Goal: Task Accomplishment & Management: Use online tool/utility

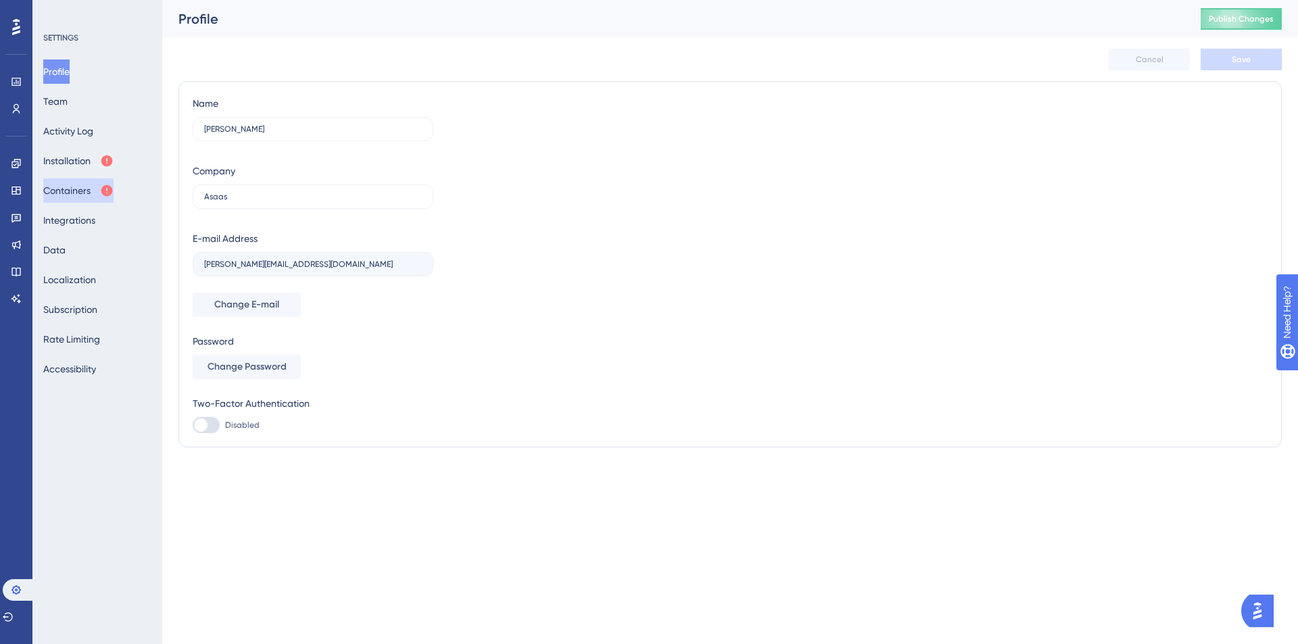
click at [76, 190] on button "Containers" at bounding box center [78, 190] width 70 height 24
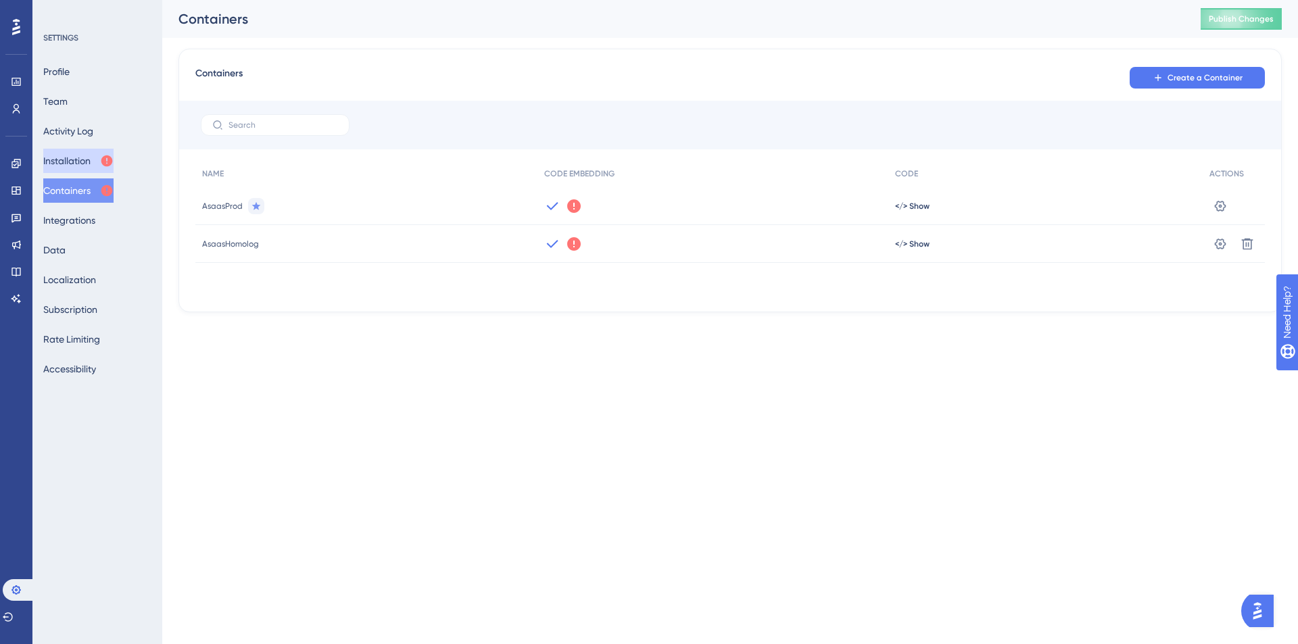
click at [82, 166] on button "Installation" at bounding box center [78, 161] width 70 height 24
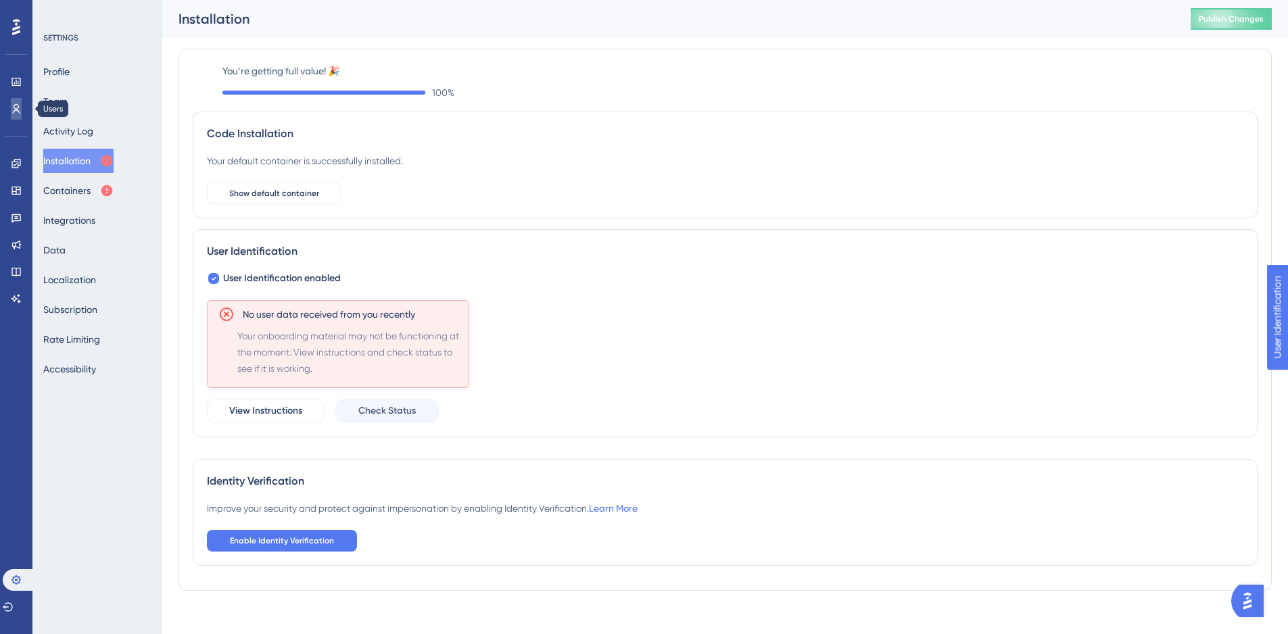
click at [19, 111] on icon at bounding box center [16, 108] width 11 height 11
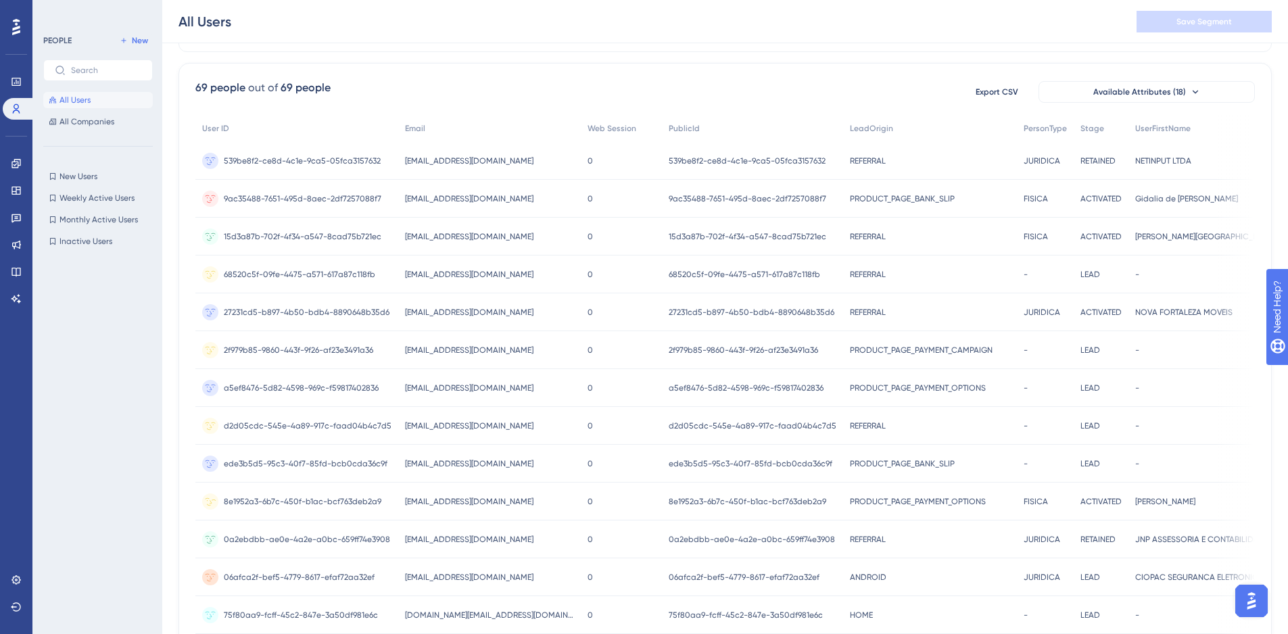
scroll to position [81, 0]
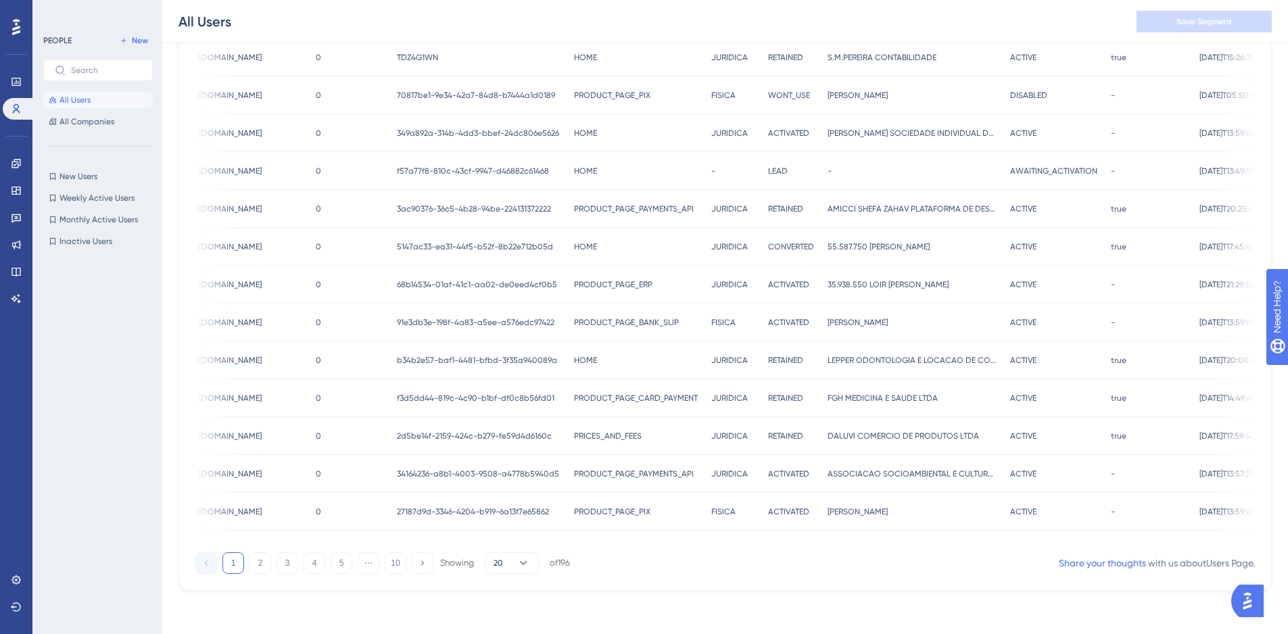
scroll to position [0, 313]
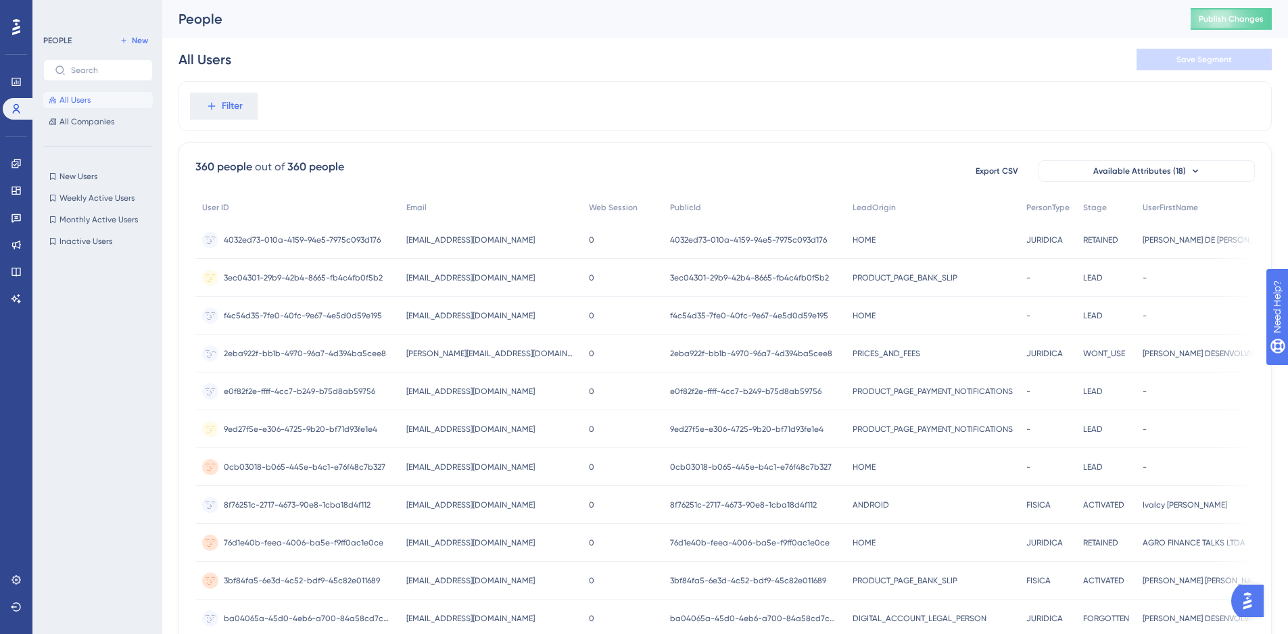
click at [705, 351] on span "2eba922f-bb1b-4970-96a7-4d394ba5cee8" at bounding box center [751, 353] width 162 height 11
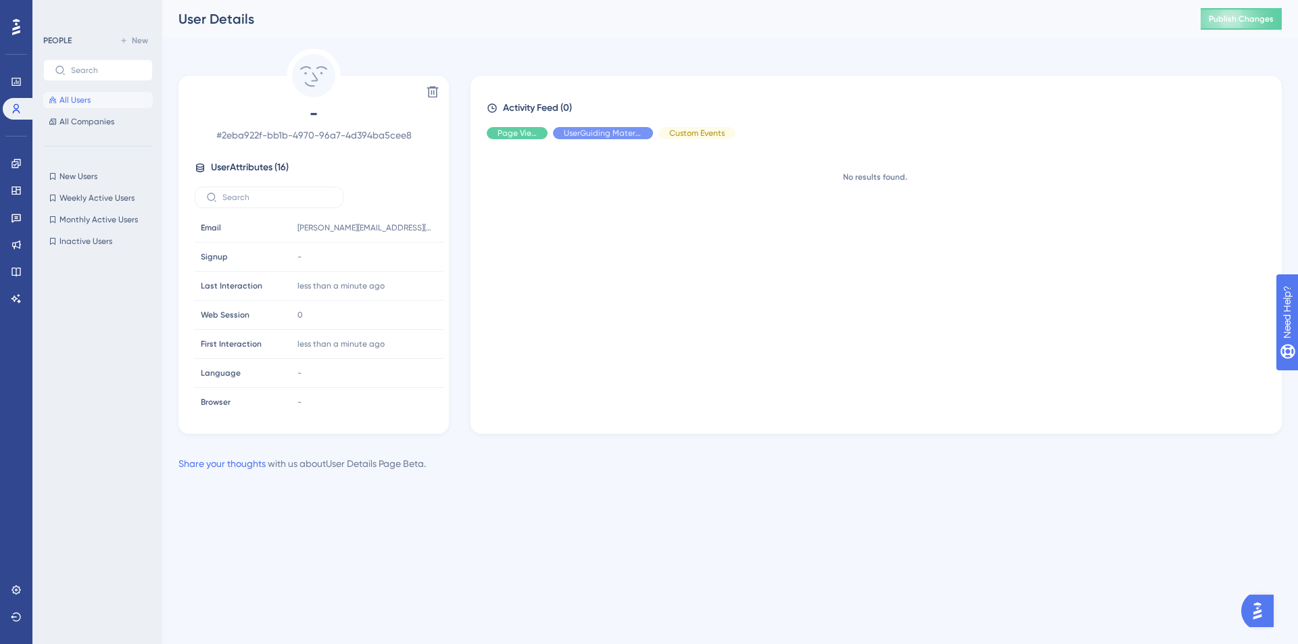
click at [135, 101] on button "All Users" at bounding box center [98, 100] width 110 height 16
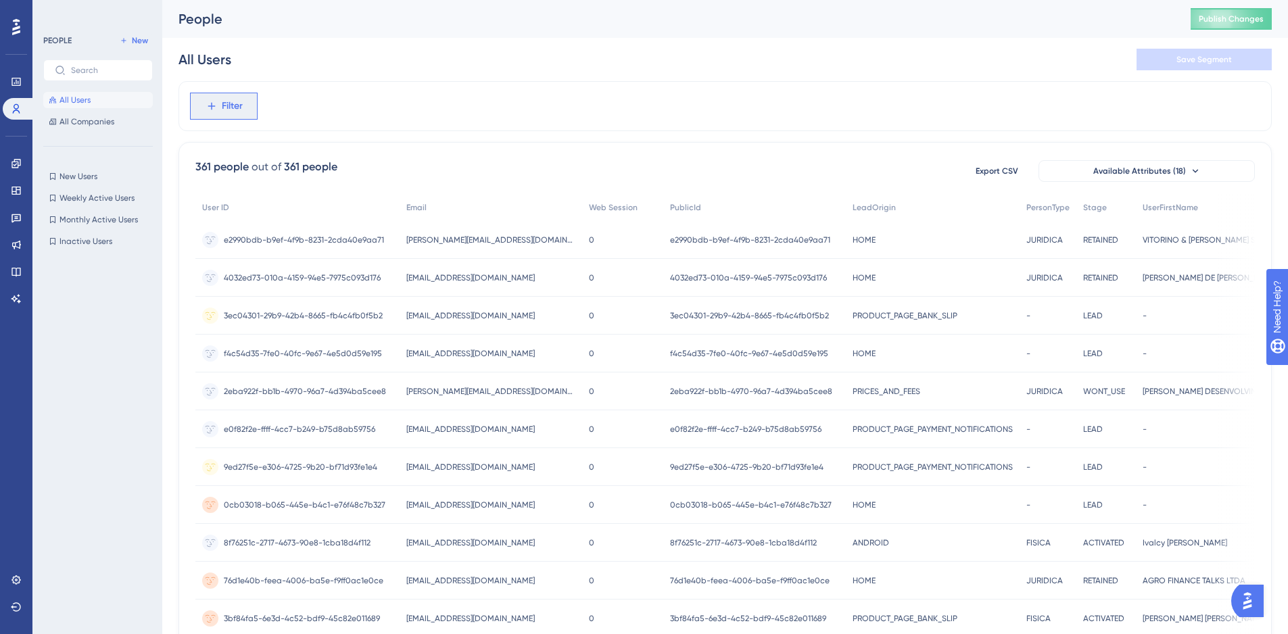
click at [224, 105] on span "Filter" at bounding box center [232, 106] width 21 height 16
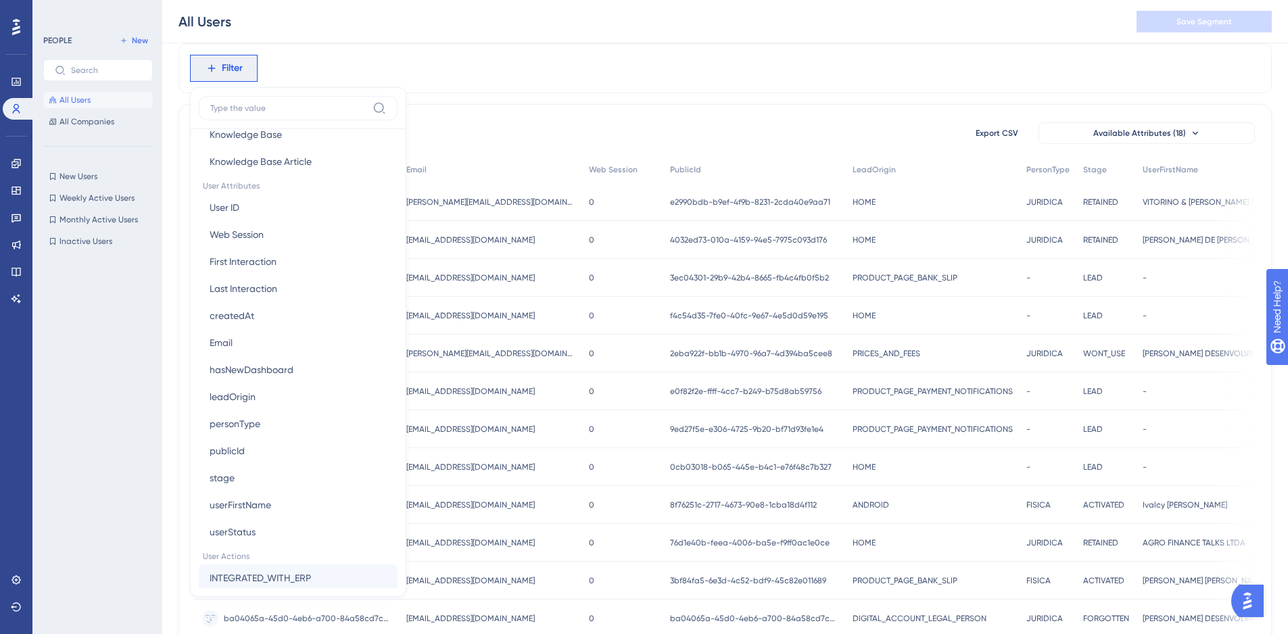
scroll to position [649, 0]
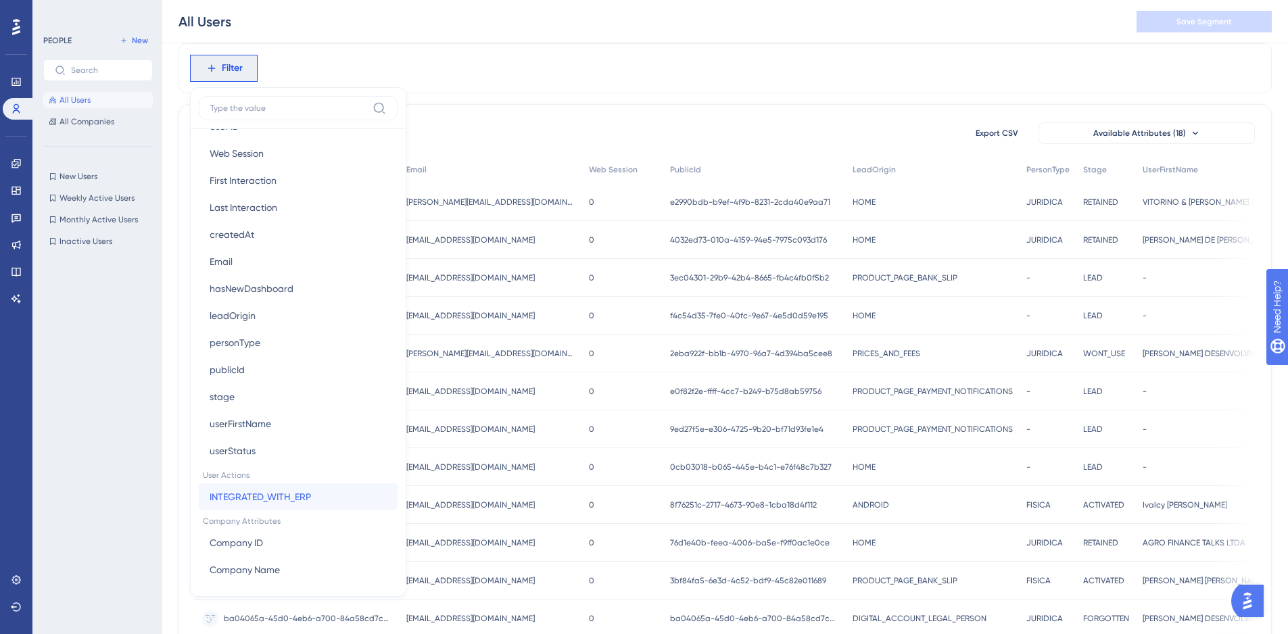
click at [317, 496] on button "INTEGRATED_WITH_ERP INTEGRATED_WITH_ERP" at bounding box center [298, 496] width 199 height 27
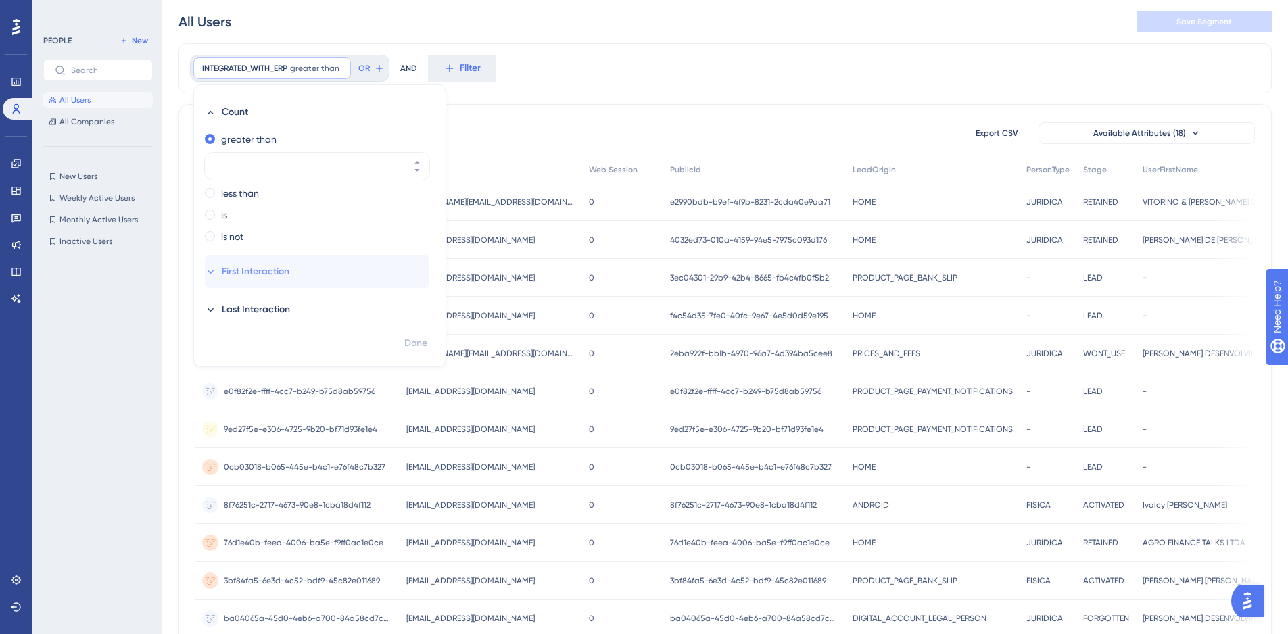
click at [266, 277] on span "First Interaction" at bounding box center [256, 272] width 68 height 16
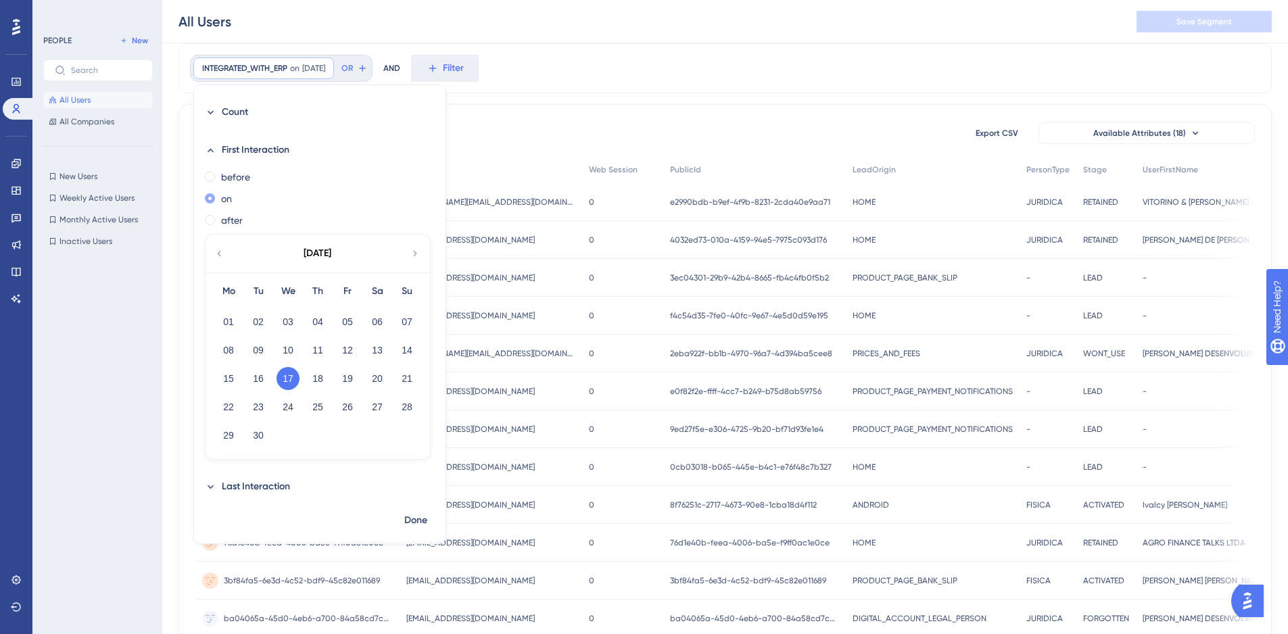
click at [230, 206] on label "on" at bounding box center [226, 199] width 11 height 16
click at [259, 144] on span "First Interaction" at bounding box center [256, 150] width 68 height 16
click at [249, 116] on button "Count" at bounding box center [317, 112] width 224 height 32
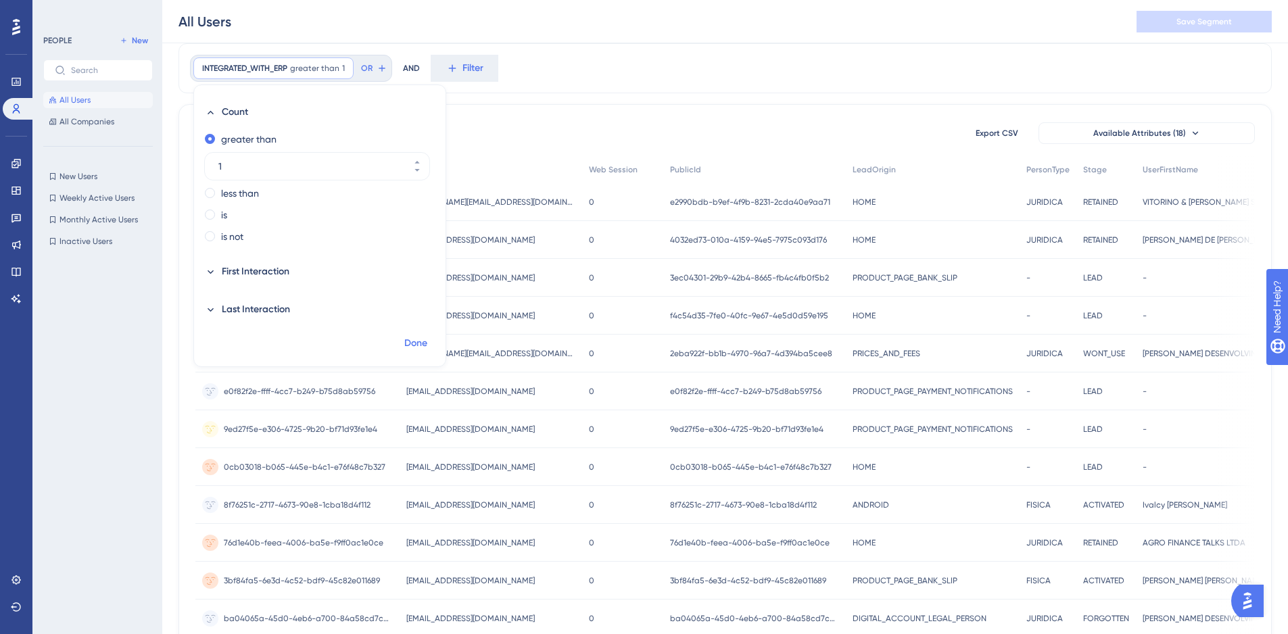
click at [413, 339] on span "Done" at bounding box center [415, 343] width 23 height 16
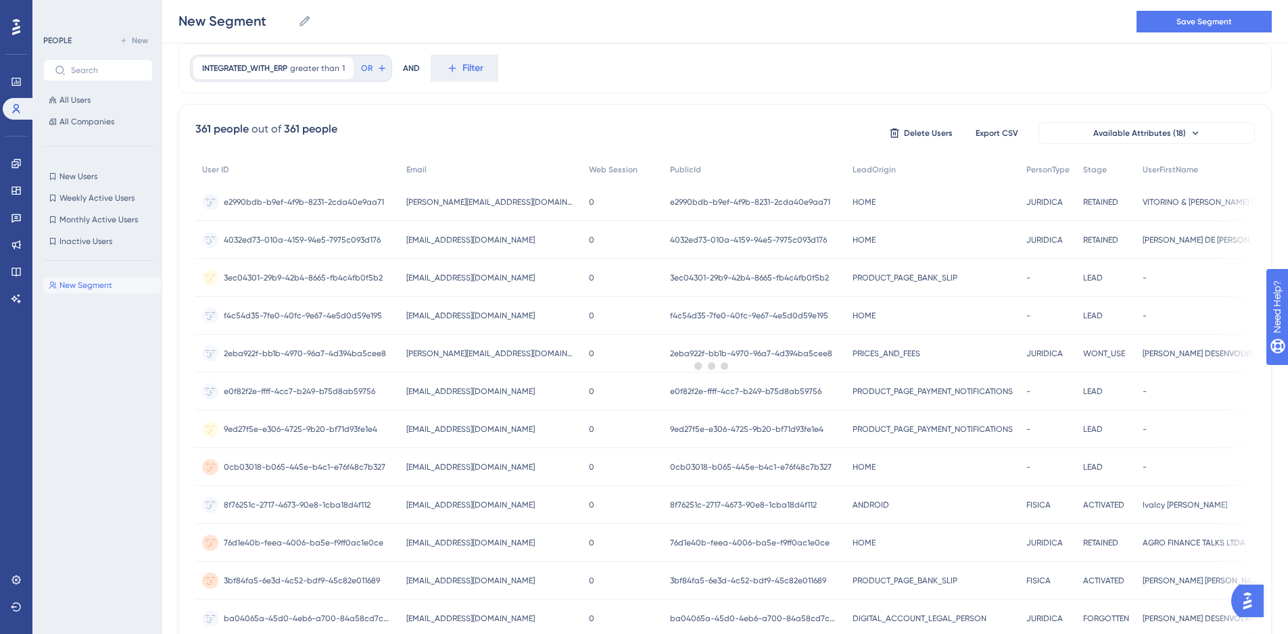
scroll to position [0, 0]
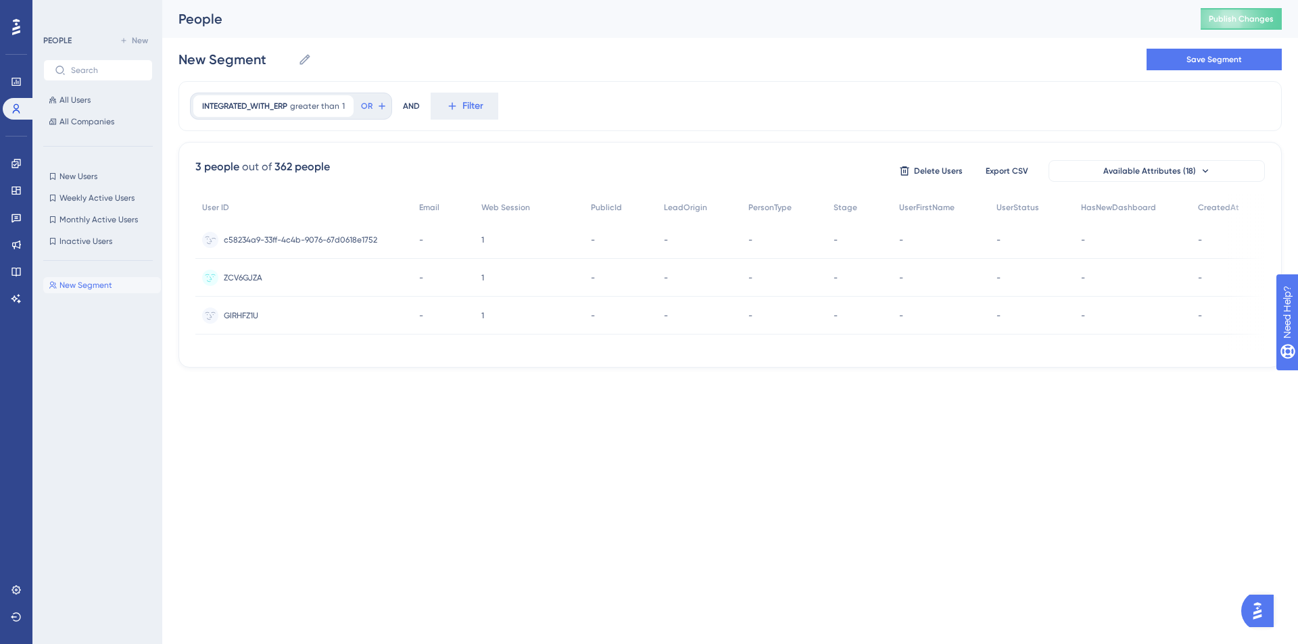
click at [316, 240] on span "c58234a9-33ff-4c4b-9076-67d0618e1752" at bounding box center [300, 240] width 153 height 11
click at [345, 105] on icon at bounding box center [343, 105] width 4 height 4
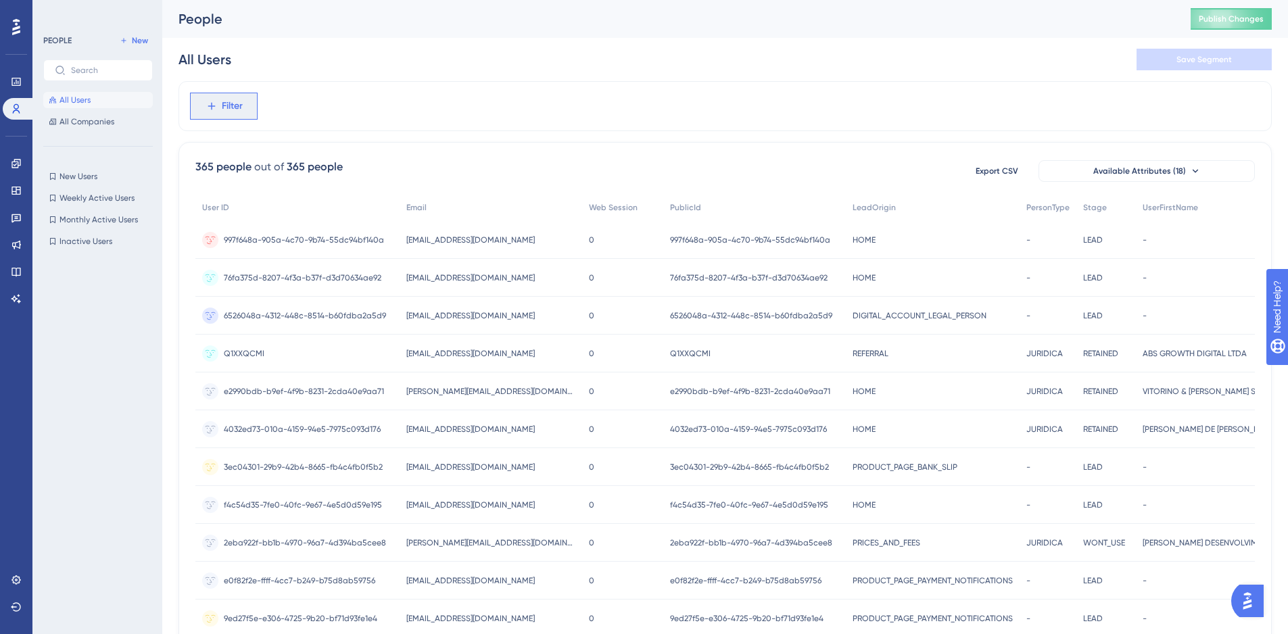
click at [231, 110] on span "Filter" at bounding box center [232, 106] width 21 height 16
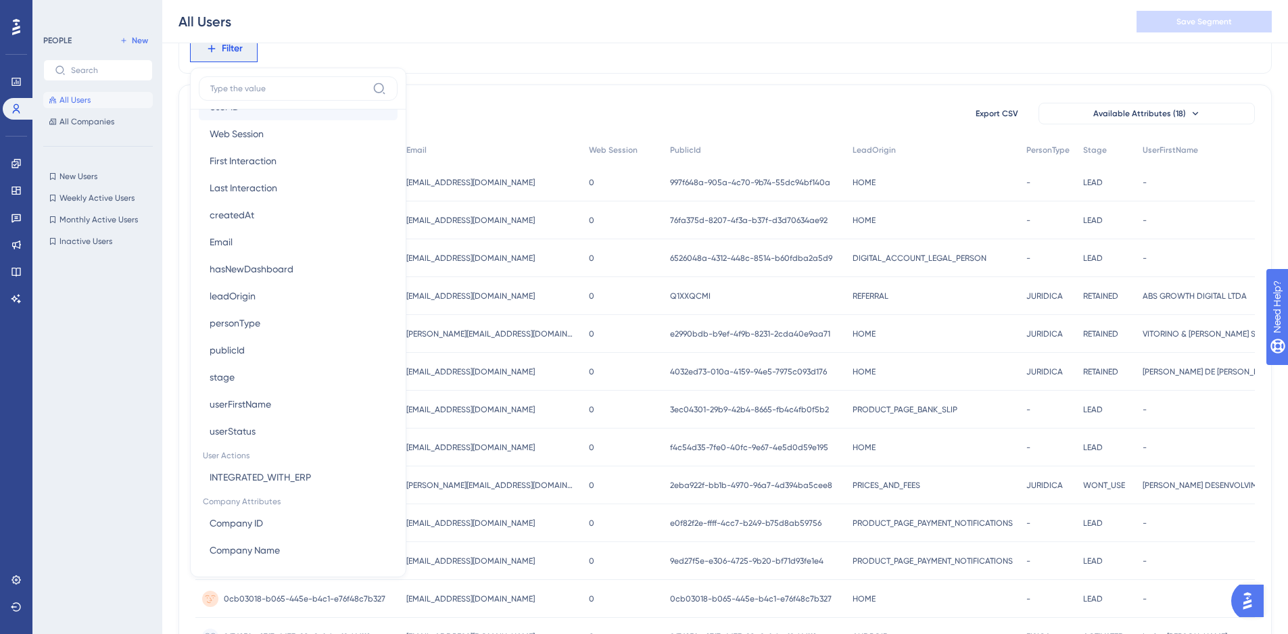
scroll to position [706, 0]
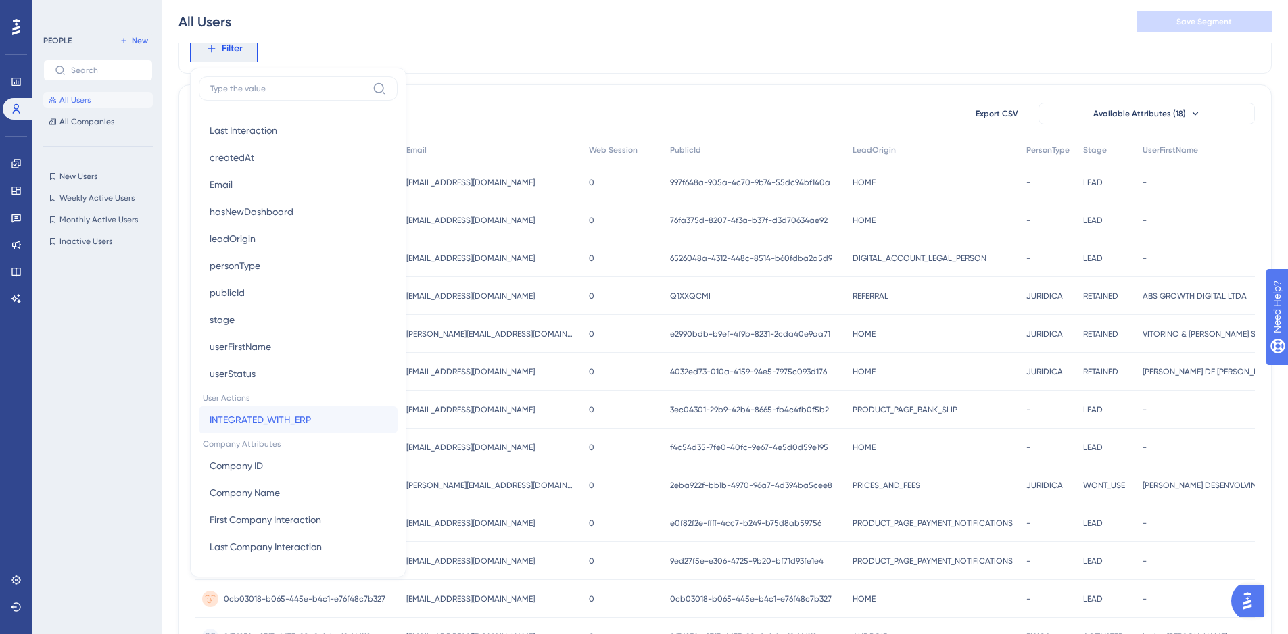
click at [291, 418] on span "INTEGRATED_WITH_ERP" at bounding box center [260, 420] width 101 height 16
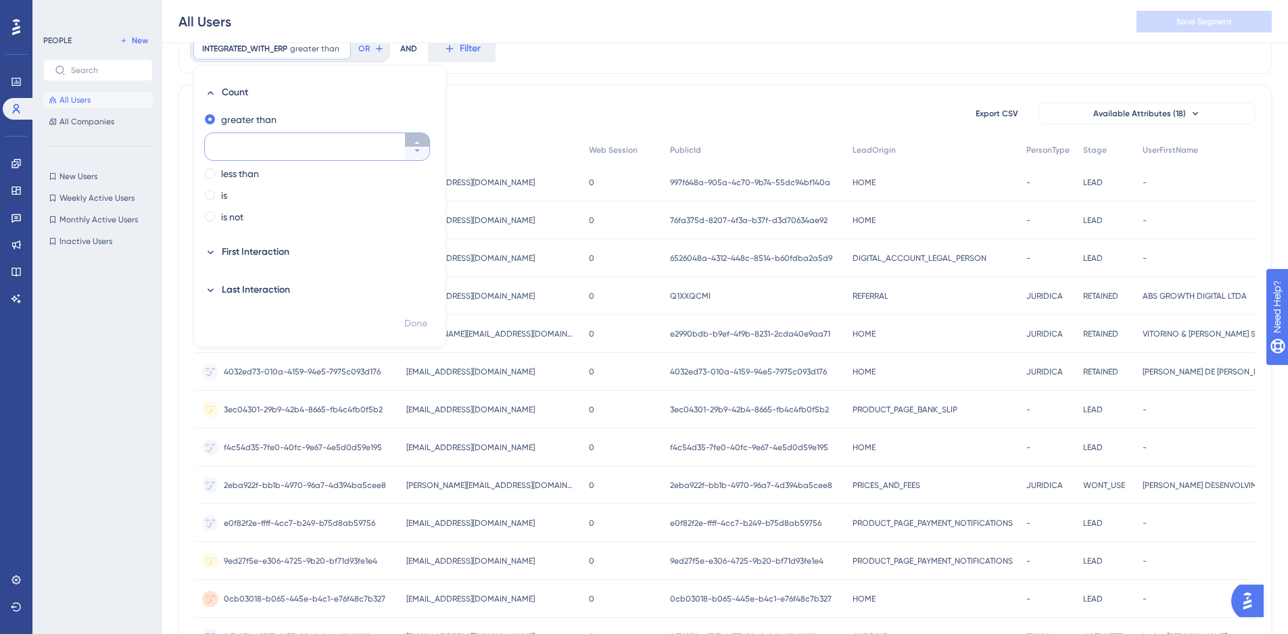
click at [415, 135] on button at bounding box center [417, 140] width 24 height 14
click at [422, 153] on button "1" at bounding box center [417, 154] width 24 height 14
type input "0"
click at [408, 328] on span "Done" at bounding box center [415, 324] width 23 height 16
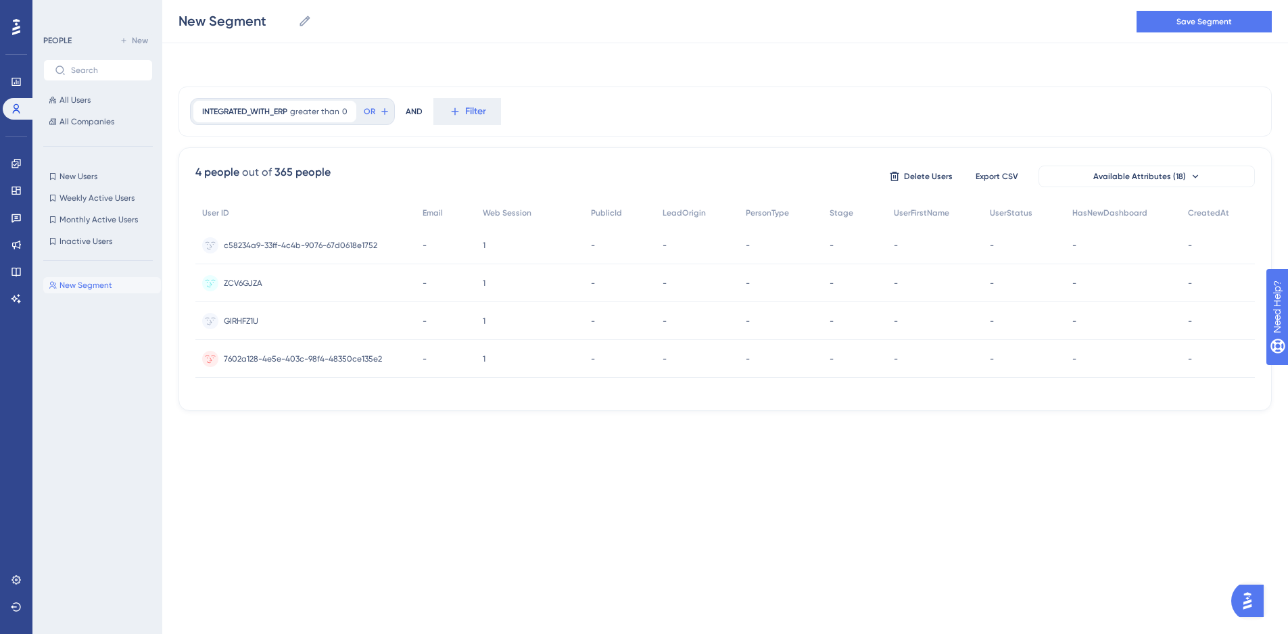
scroll to position [0, 0]
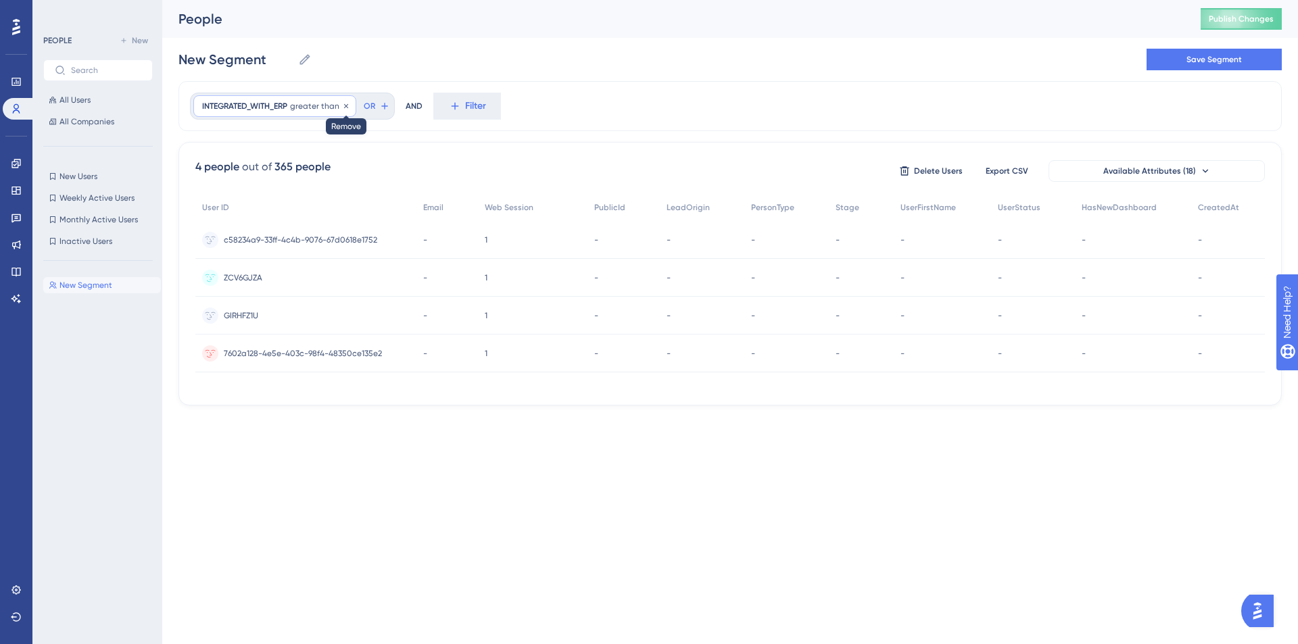
click at [348, 105] on icon at bounding box center [346, 106] width 8 height 8
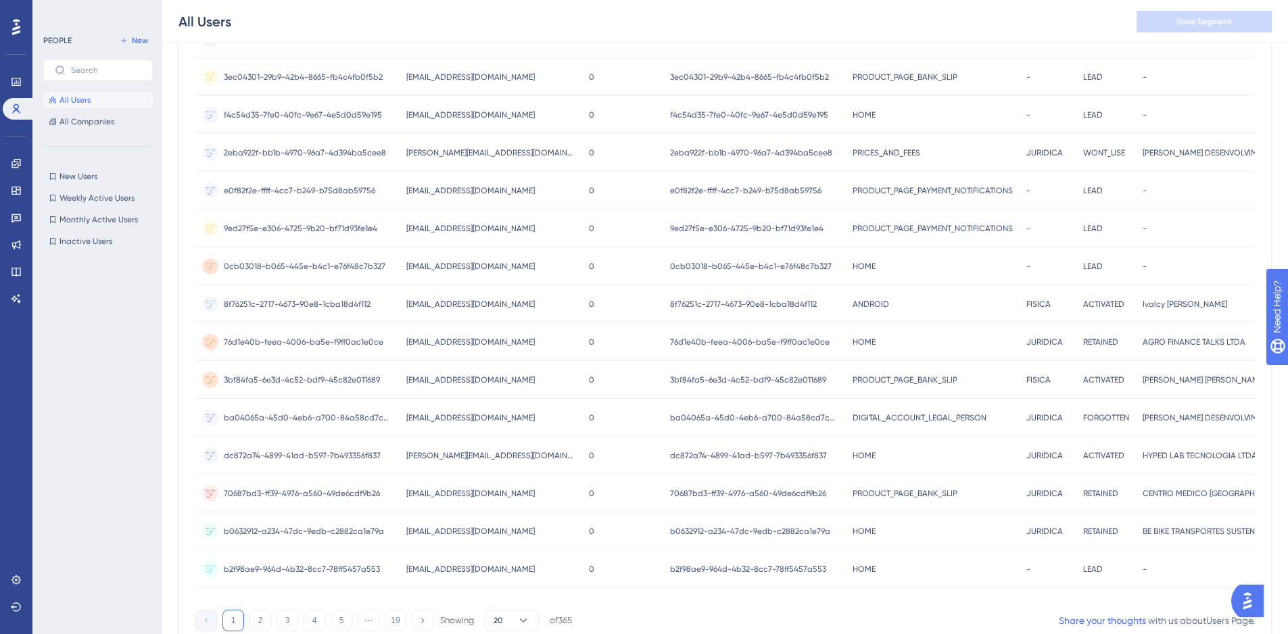
scroll to position [458, 0]
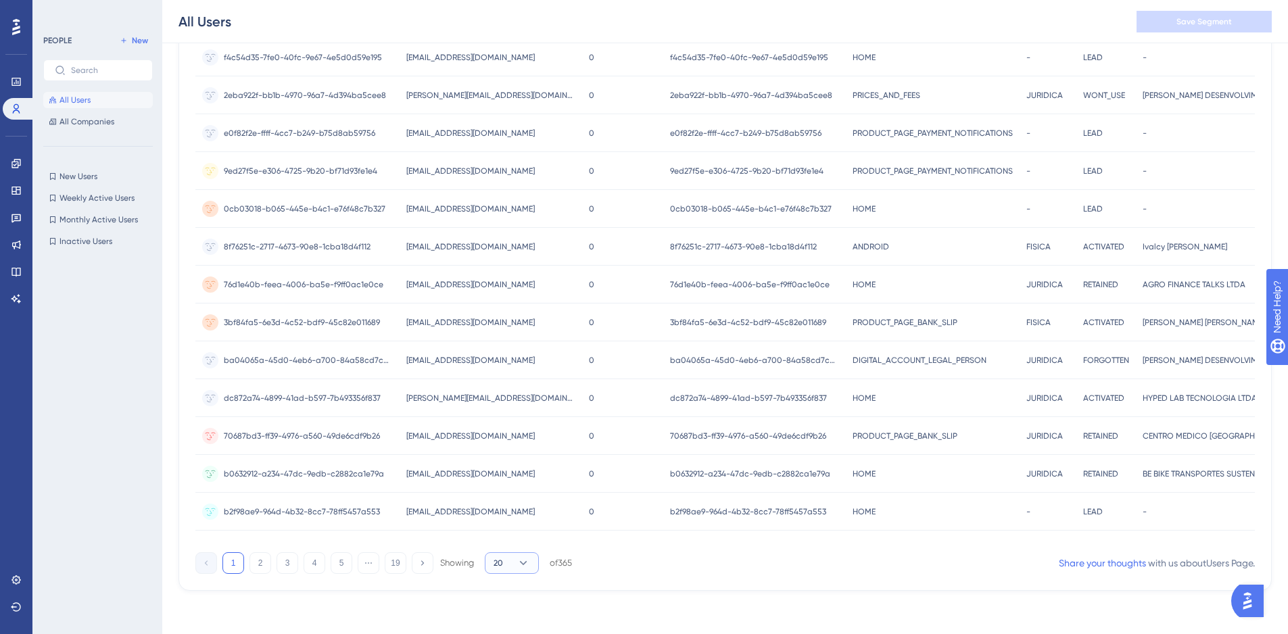
click at [526, 558] on icon at bounding box center [524, 563] width 14 height 14
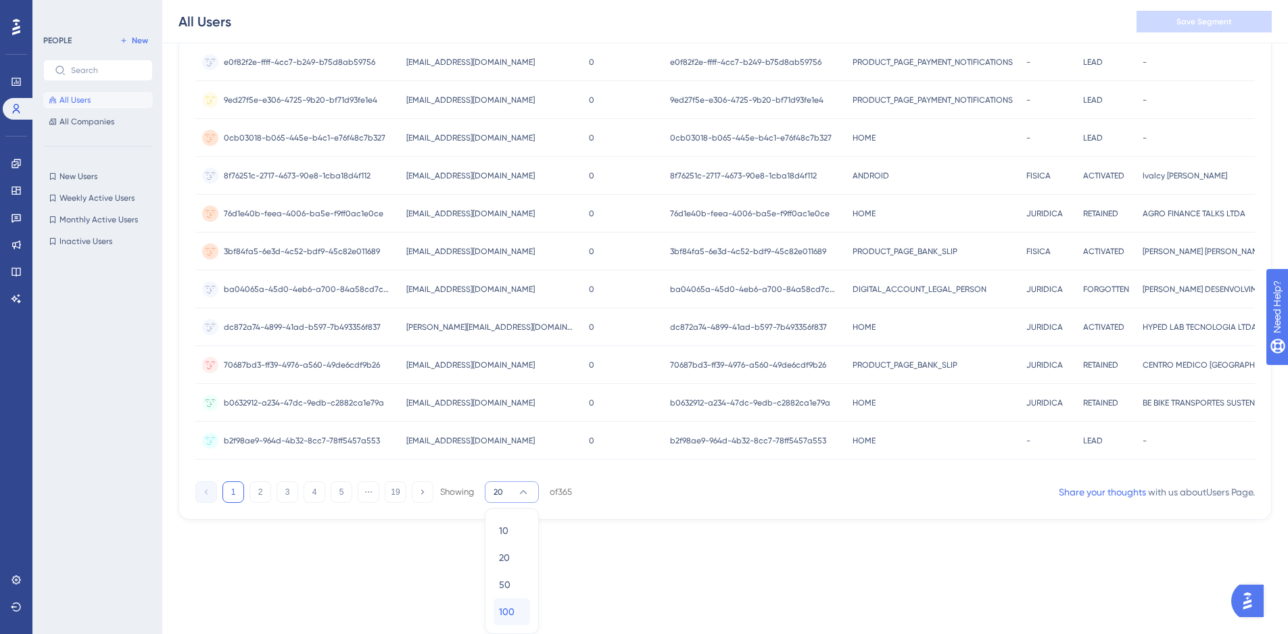
click at [512, 619] on span "100" at bounding box center [507, 612] width 16 height 16
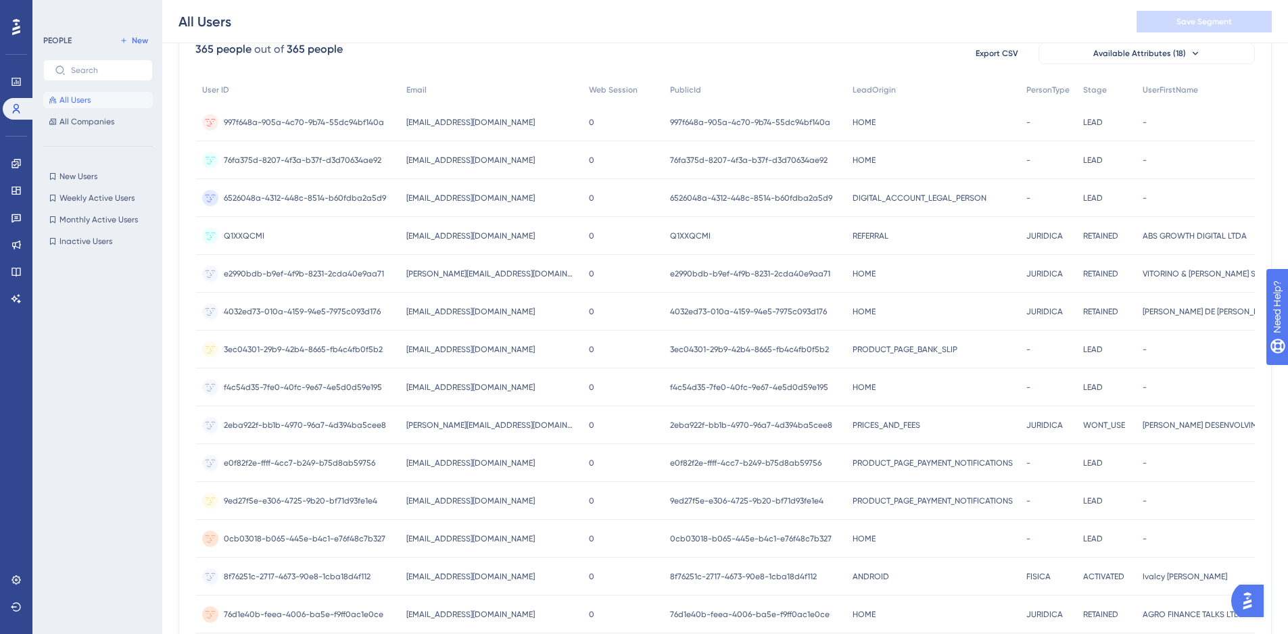
scroll to position [0, 0]
